Goal: Transaction & Acquisition: Book appointment/travel/reservation

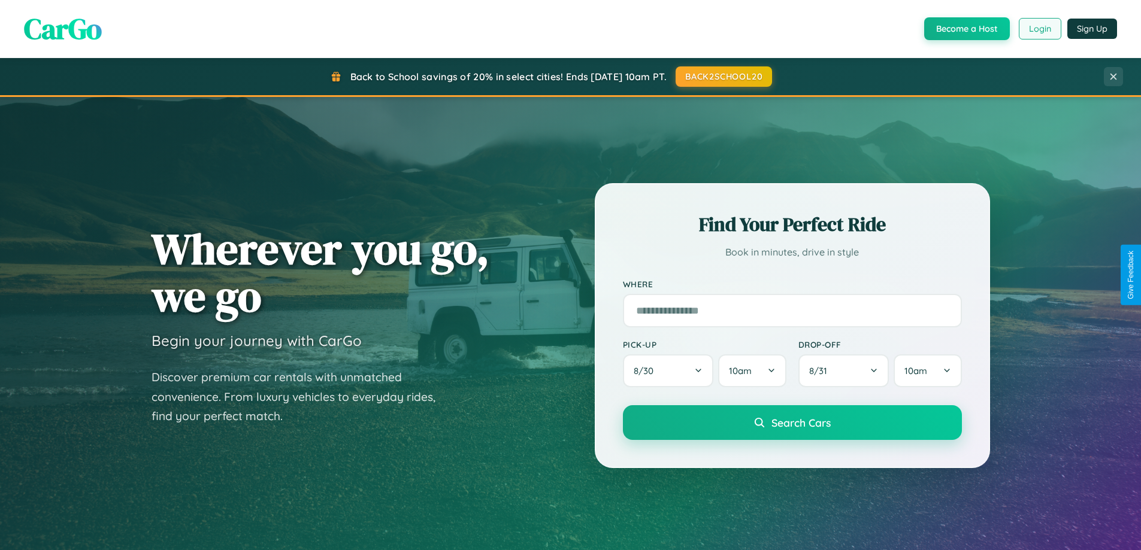
click at [1039, 29] on button "Login" at bounding box center [1040, 29] width 43 height 22
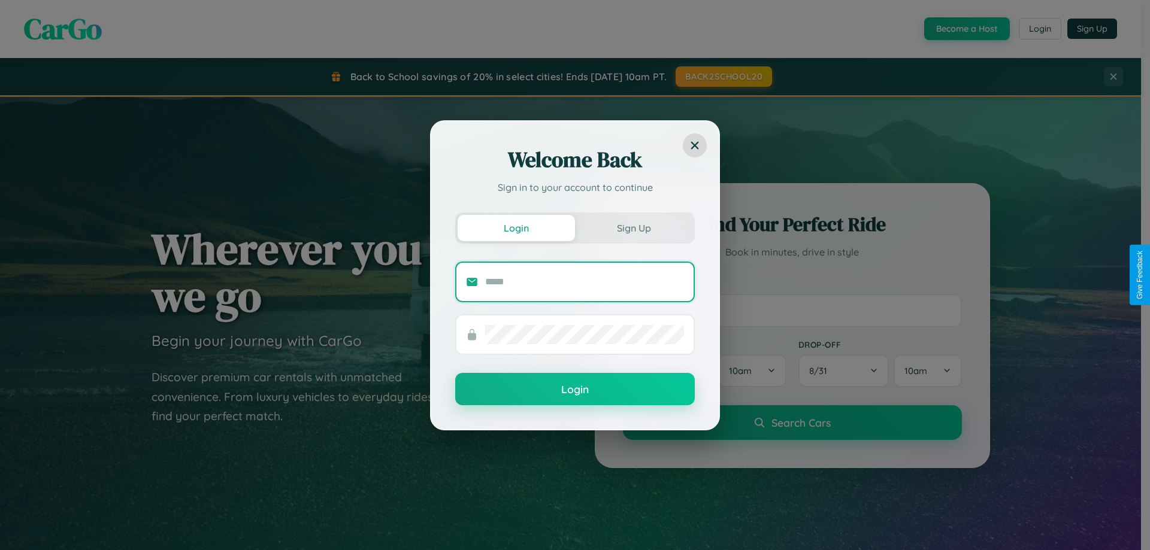
click at [584, 281] on input "text" at bounding box center [584, 281] width 199 height 19
type input "**********"
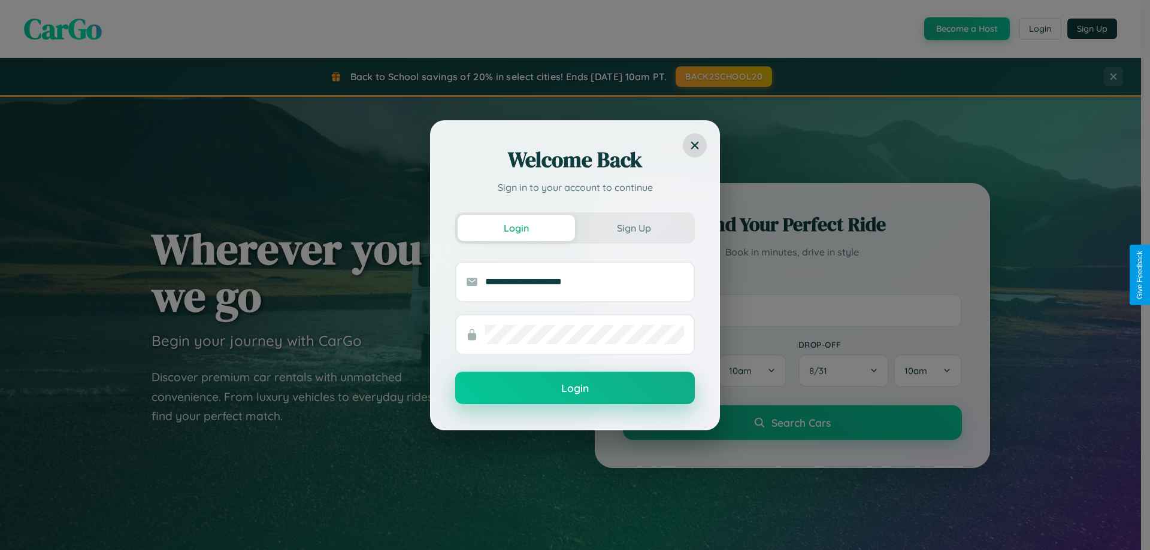
click at [575, 389] on button "Login" at bounding box center [575, 388] width 240 height 32
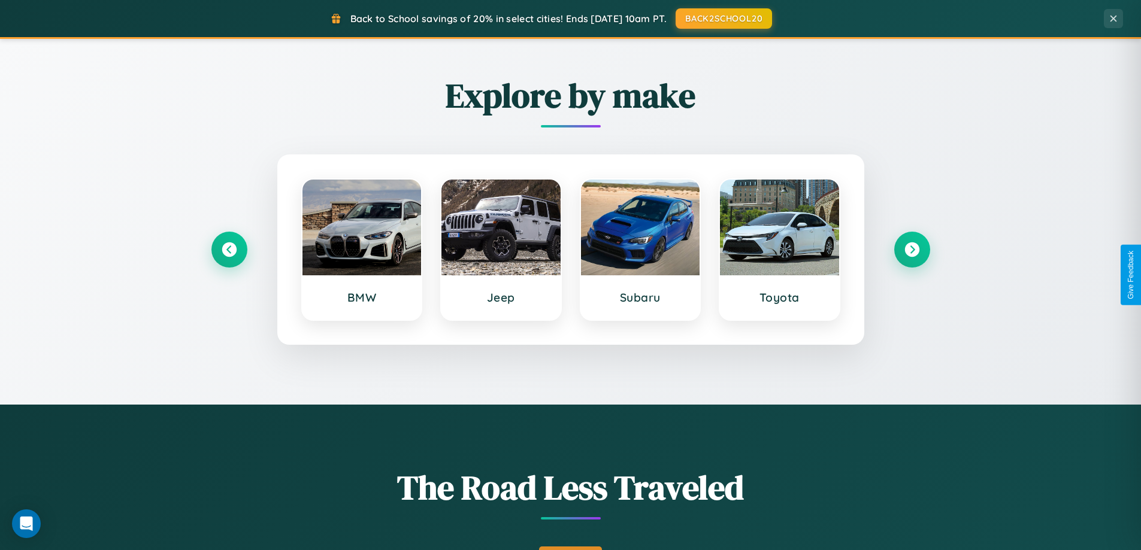
scroll to position [824, 0]
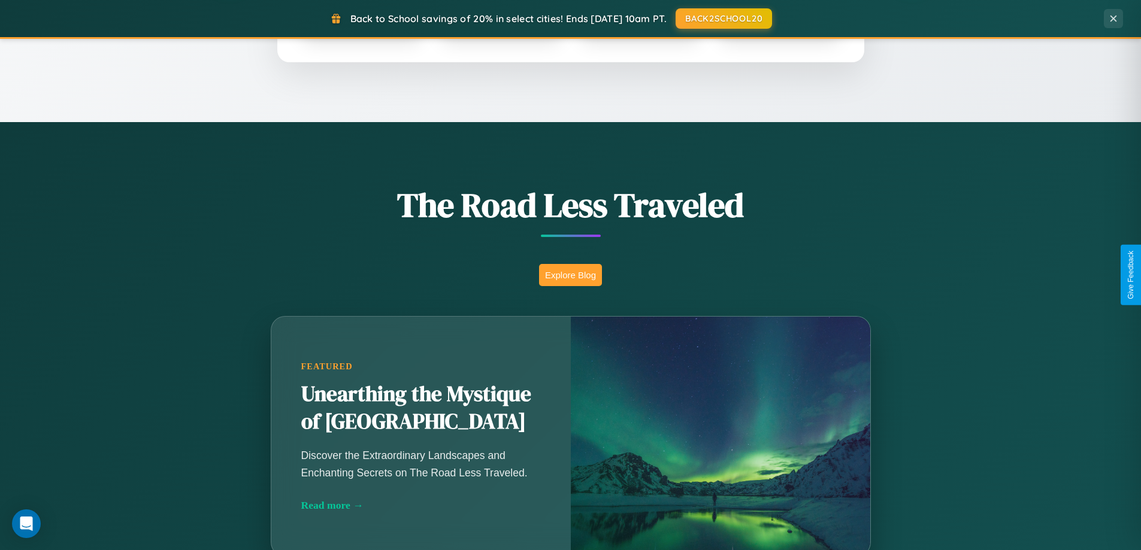
click at [570, 275] on button "Explore Blog" at bounding box center [570, 275] width 63 height 22
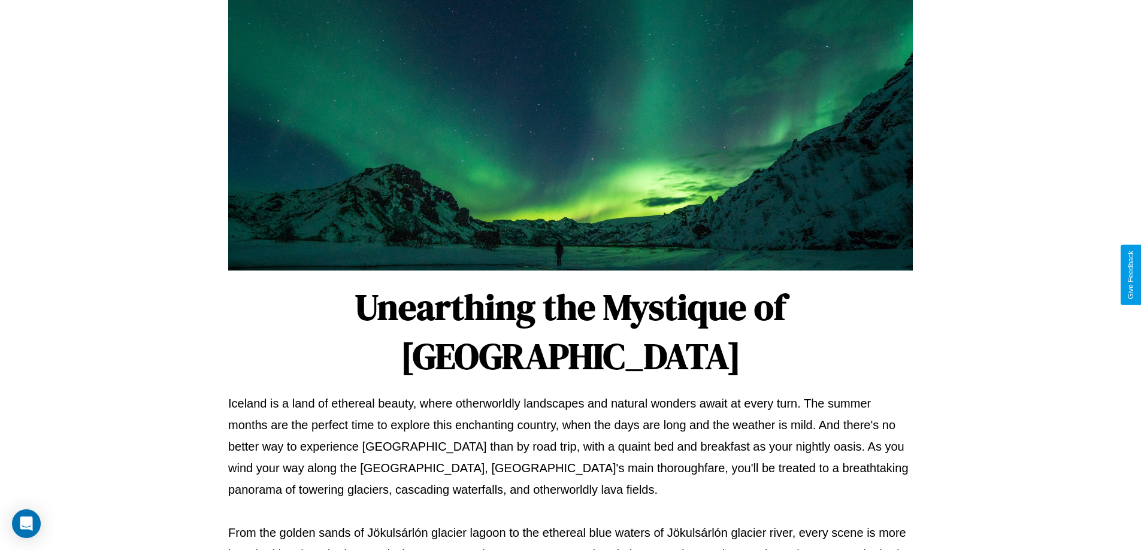
scroll to position [387, 0]
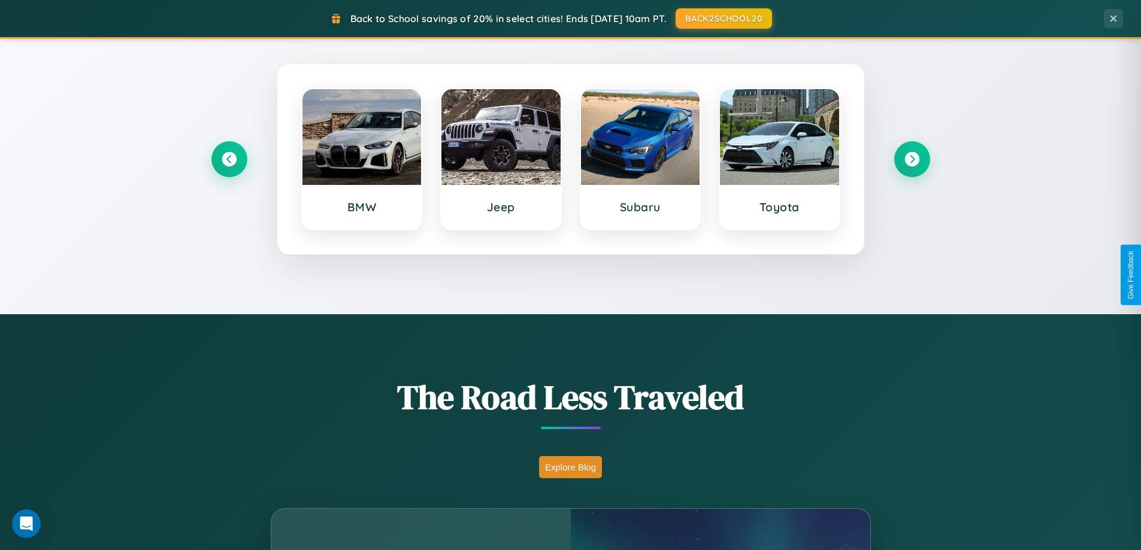
scroll to position [516, 0]
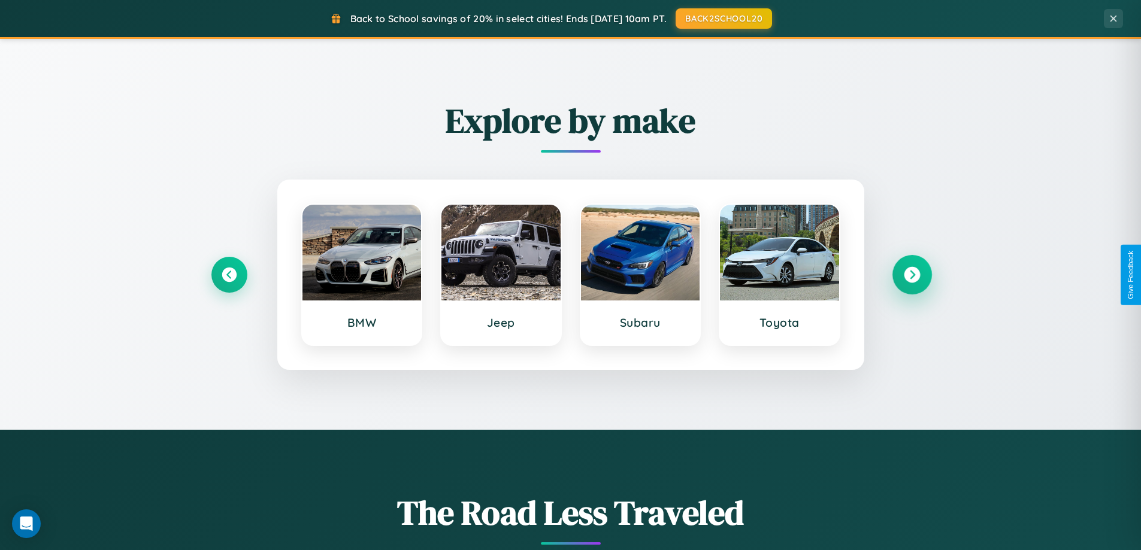
click at [911, 275] on icon at bounding box center [912, 275] width 16 height 16
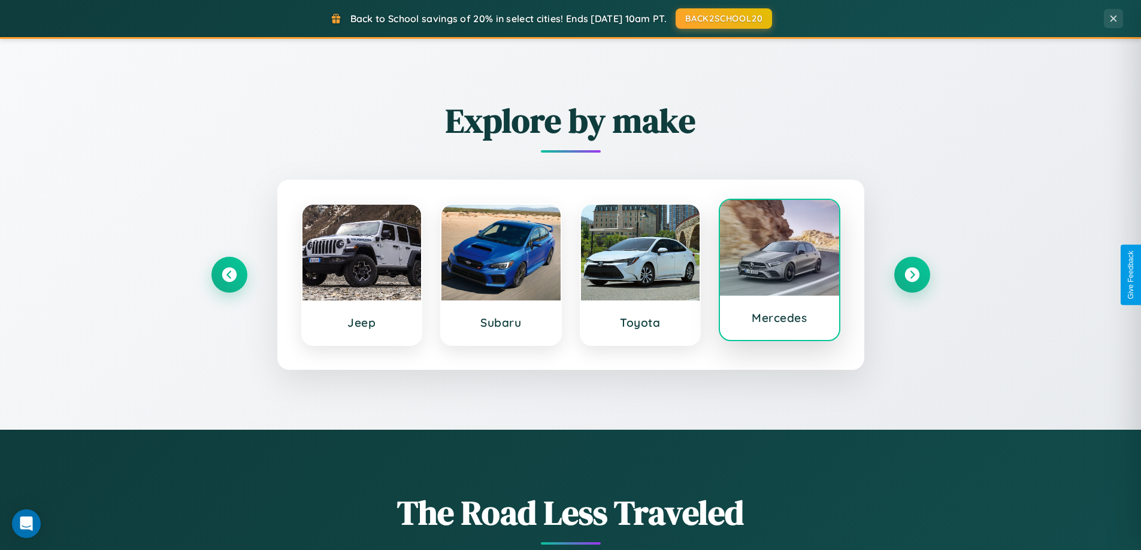
click at [779, 272] on div at bounding box center [779, 248] width 119 height 96
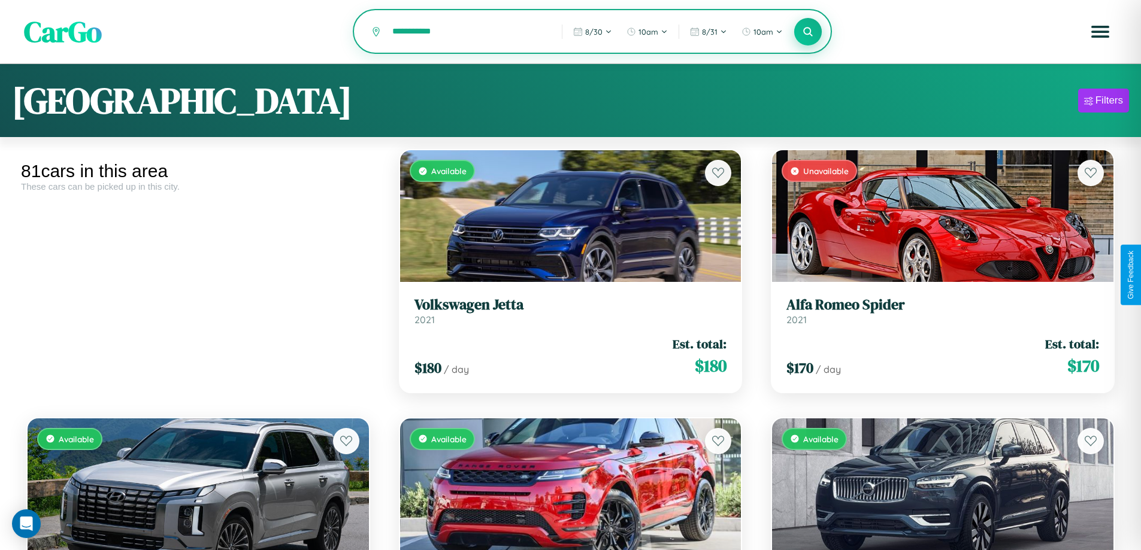
type input "**********"
click at [808, 32] on icon at bounding box center [807, 31] width 11 height 11
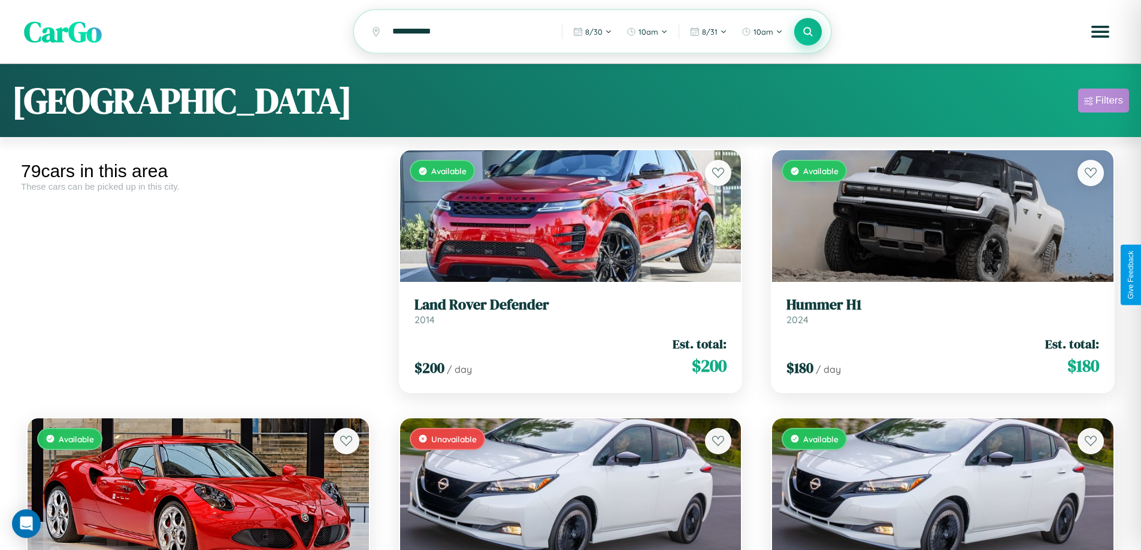
click at [1103, 102] on div "Filters" at bounding box center [1109, 101] width 28 height 12
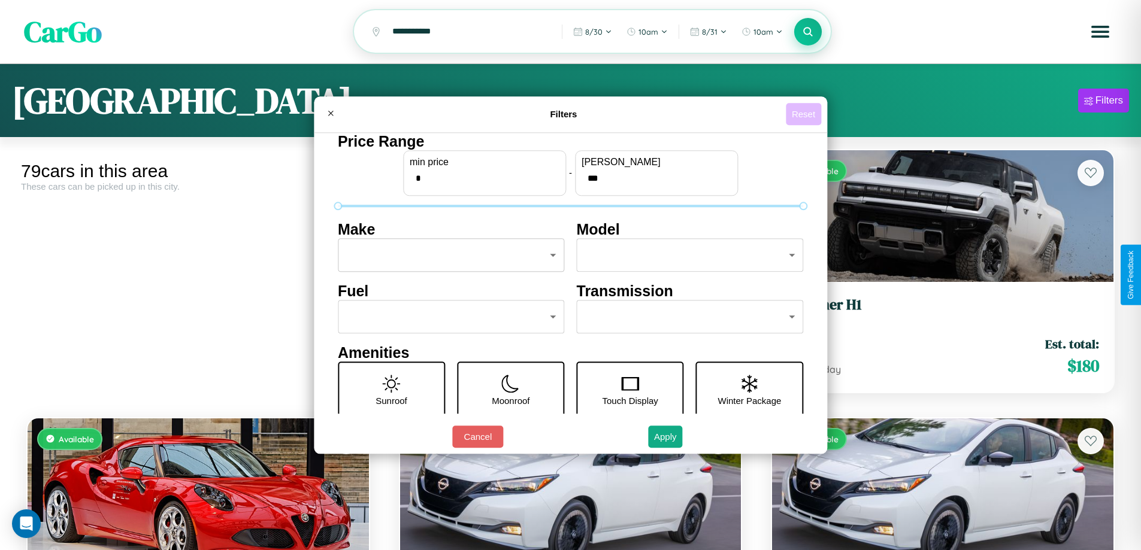
click at [805, 114] on button "Reset" at bounding box center [803, 114] width 35 height 22
